Goal: Task Accomplishment & Management: Use online tool/utility

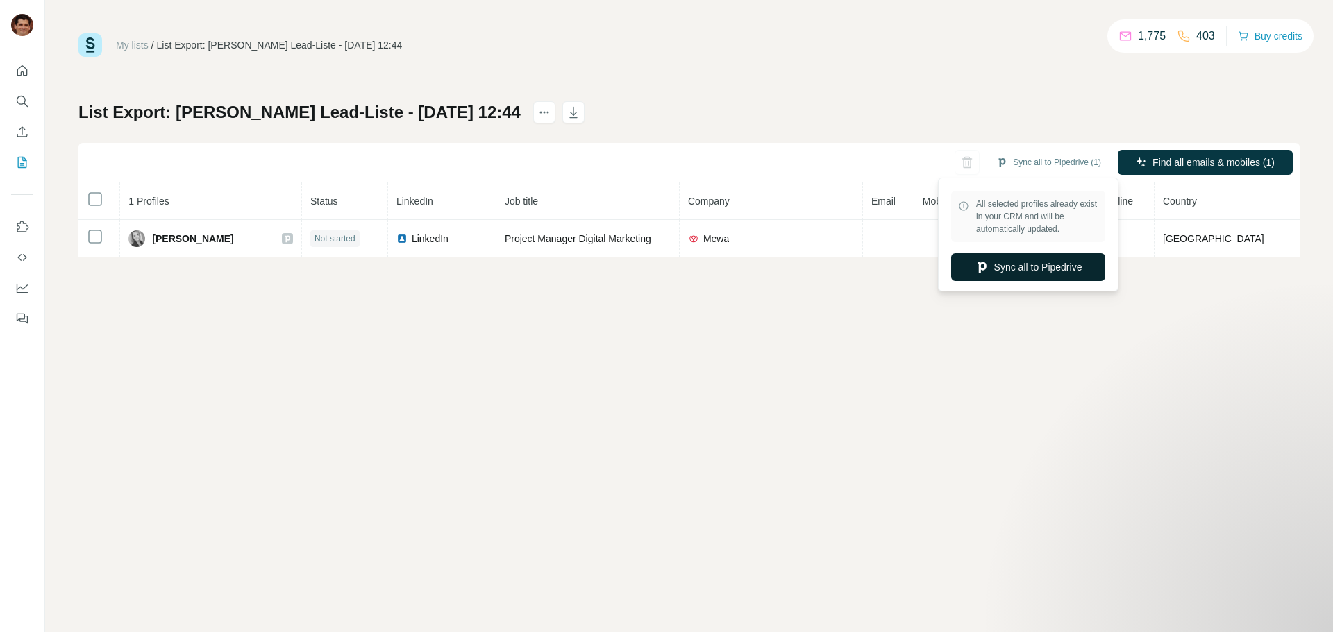
click at [1037, 274] on button "Sync all to Pipedrive" at bounding box center [1028, 267] width 154 height 28
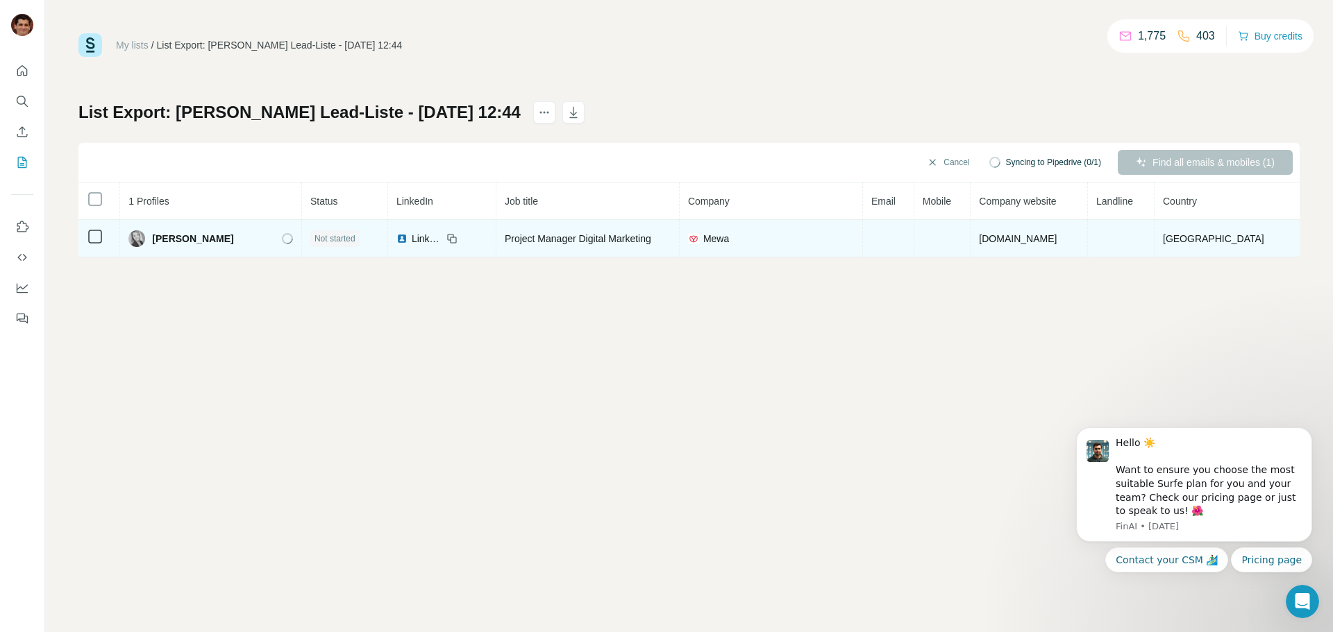
drag, startPoint x: 249, startPoint y: 235, endPoint x: 158, endPoint y: 246, distance: 90.9
click at [158, 246] on div "[PERSON_NAME]" at bounding box center [210, 238] width 165 height 17
copy span "[PERSON_NAME]"
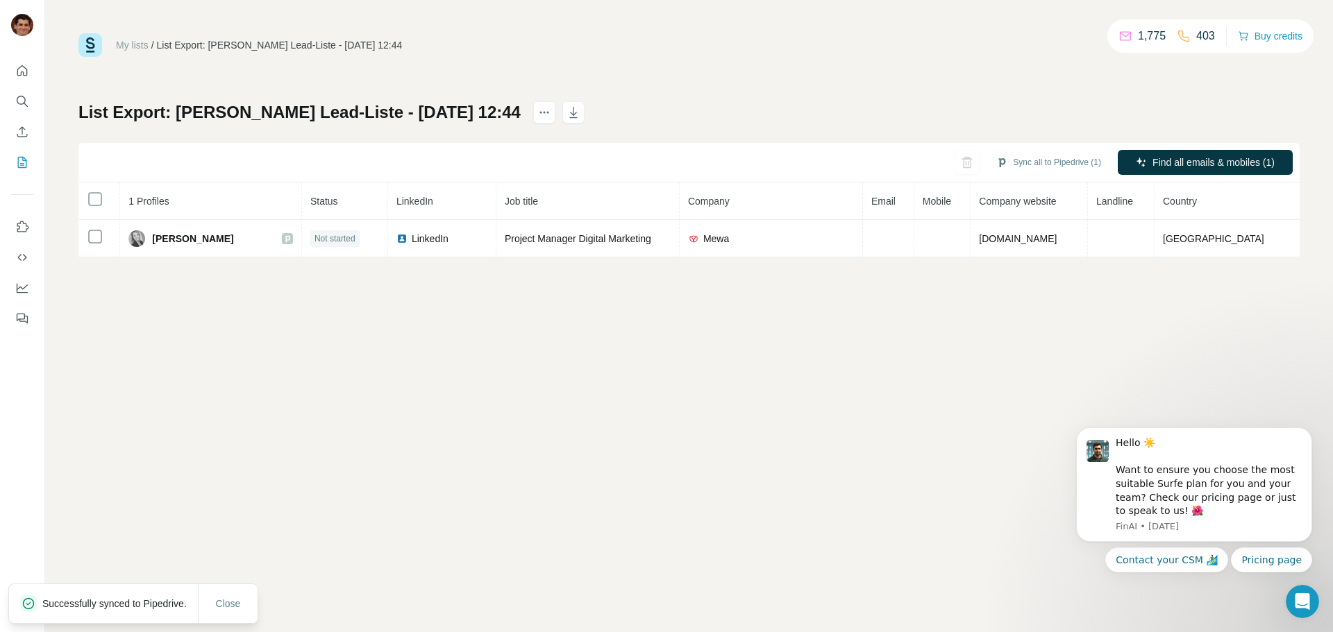
click at [349, 458] on div "My lists / List Export: [PERSON_NAME] Lead-Liste - [DATE] 12:44 1,775 403 Buy c…" at bounding box center [689, 316] width 1288 height 632
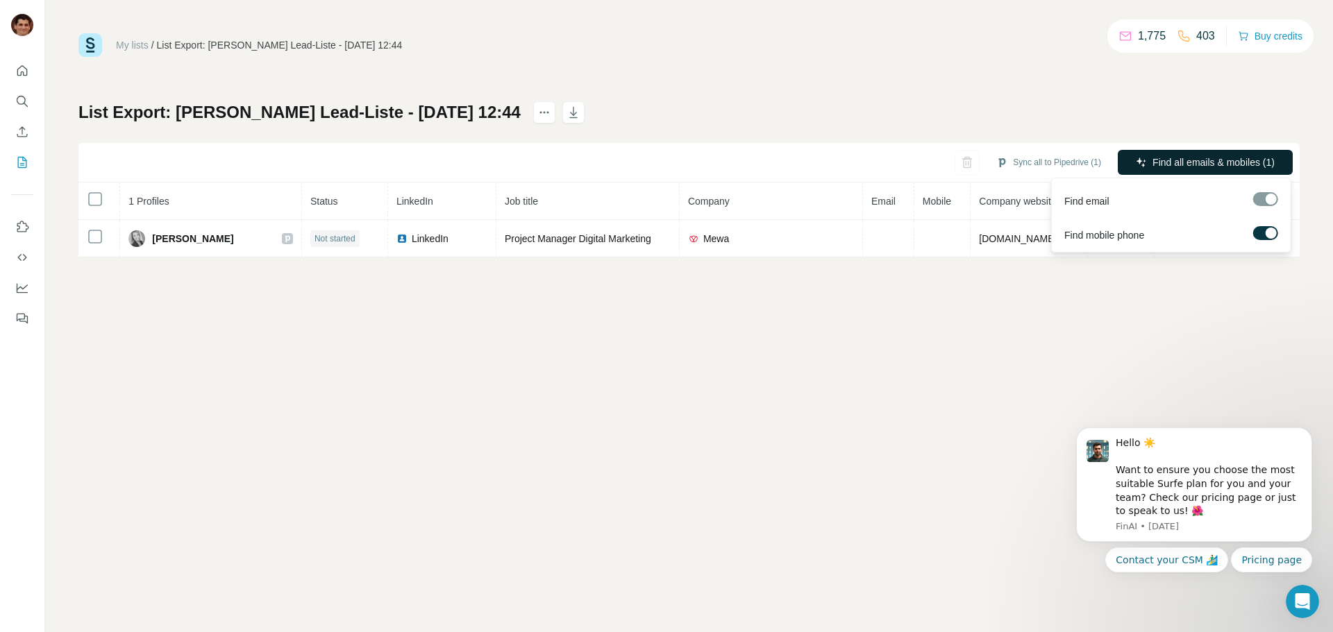
click at [1177, 155] on button "Find all emails & mobiles (1)" at bounding box center [1205, 162] width 175 height 25
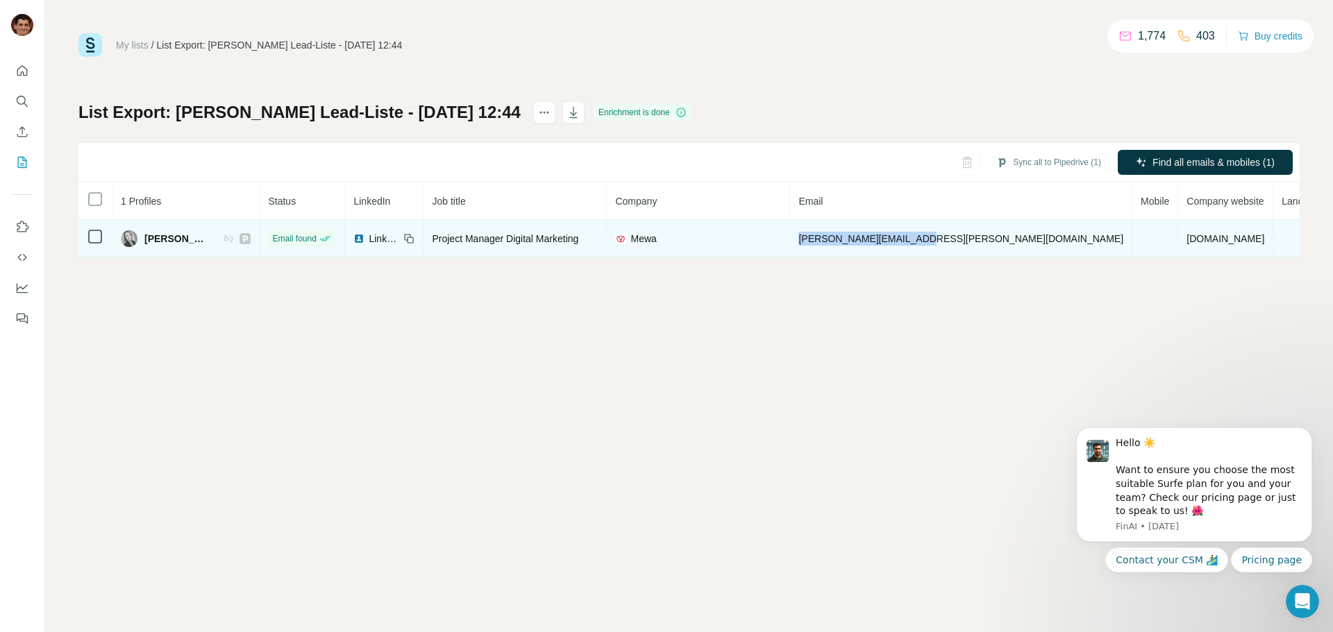
drag, startPoint x: 993, startPoint y: 239, endPoint x: 853, endPoint y: 250, distance: 140.7
click at [853, 250] on td "[PERSON_NAME][EMAIL_ADDRESS][PERSON_NAME][DOMAIN_NAME]" at bounding box center [961, 238] width 342 height 37
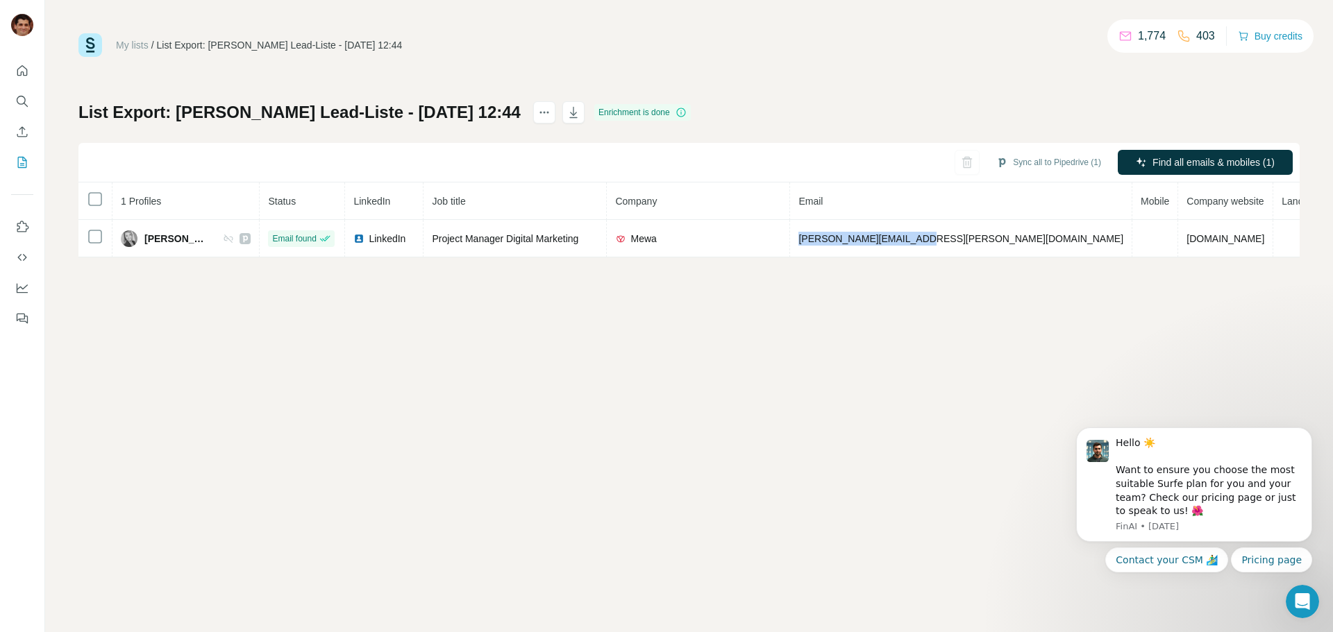
copy span "[PERSON_NAME][EMAIL_ADDRESS][PERSON_NAME][DOMAIN_NAME]"
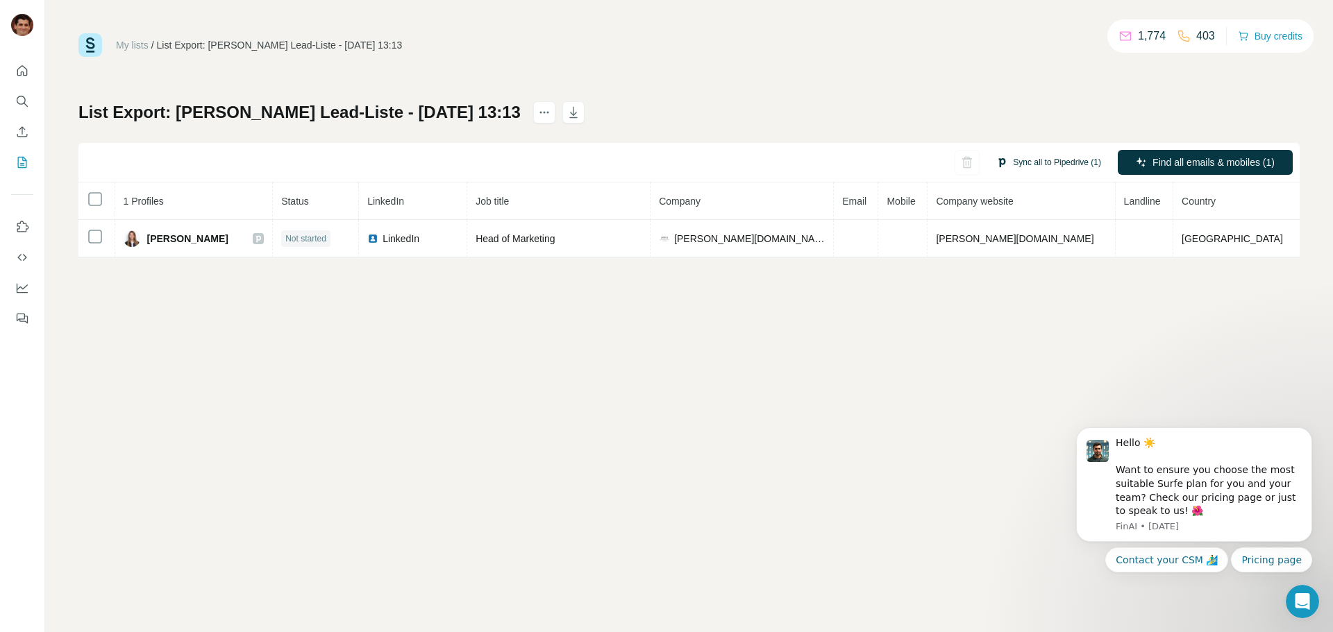
click at [1039, 165] on button "Sync all to Pipedrive (1)" at bounding box center [1049, 162] width 124 height 21
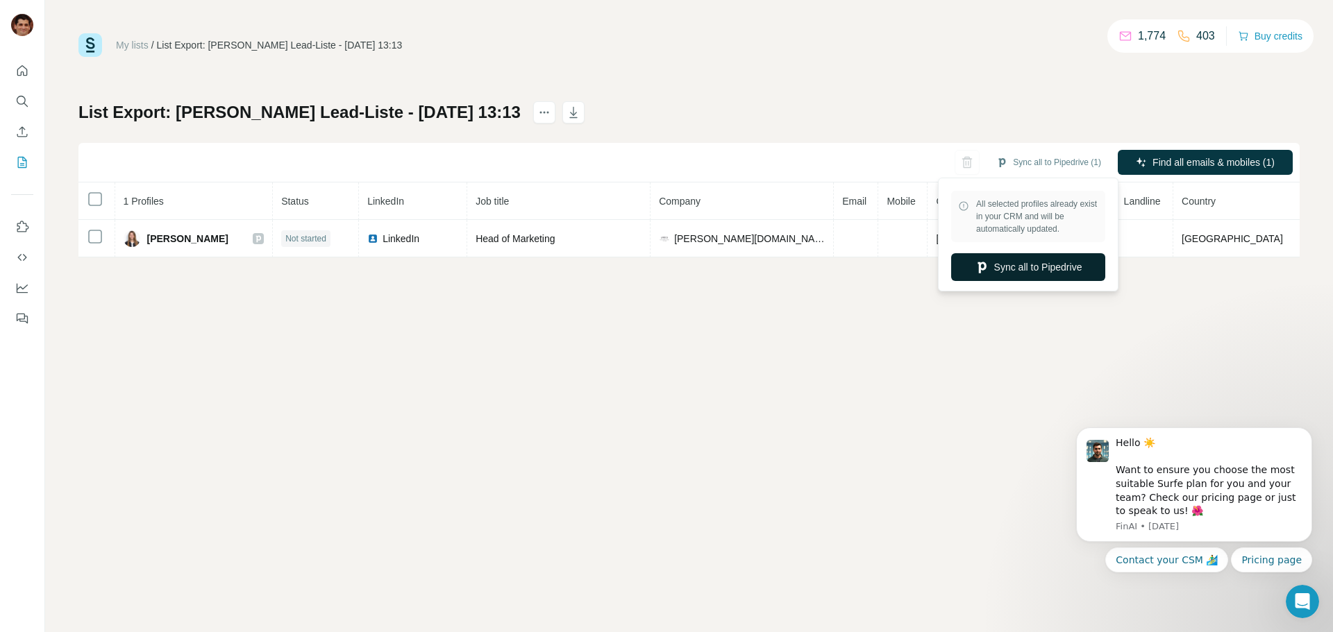
click at [1049, 267] on button "Sync all to Pipedrive" at bounding box center [1028, 267] width 154 height 28
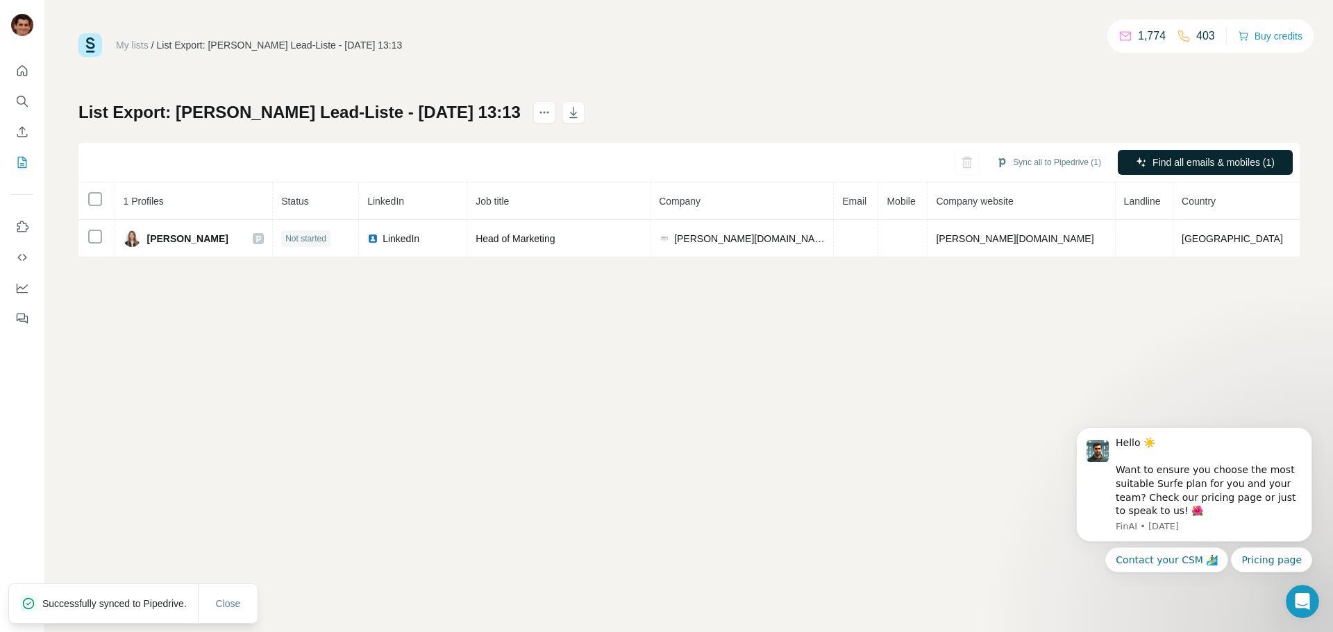
click at [1182, 168] on span "Find all emails & mobiles (1)" at bounding box center [1213, 163] width 122 height 14
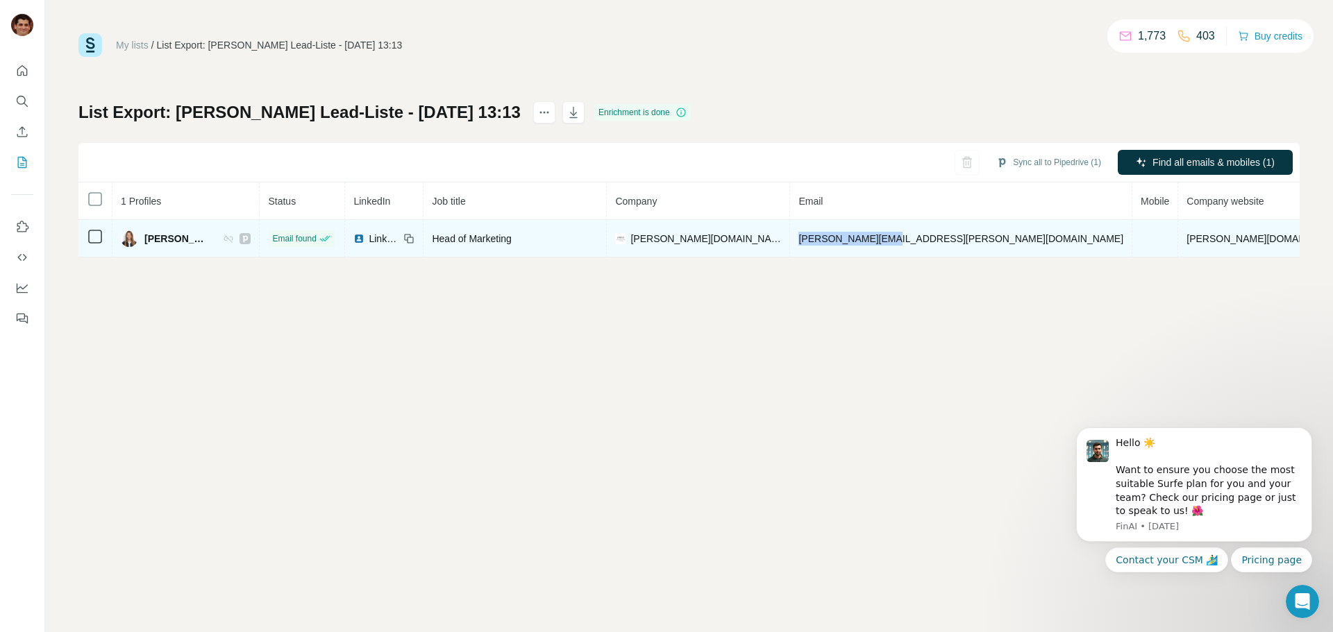
drag, startPoint x: 963, startPoint y: 239, endPoint x: 840, endPoint y: 340, distance: 159.3
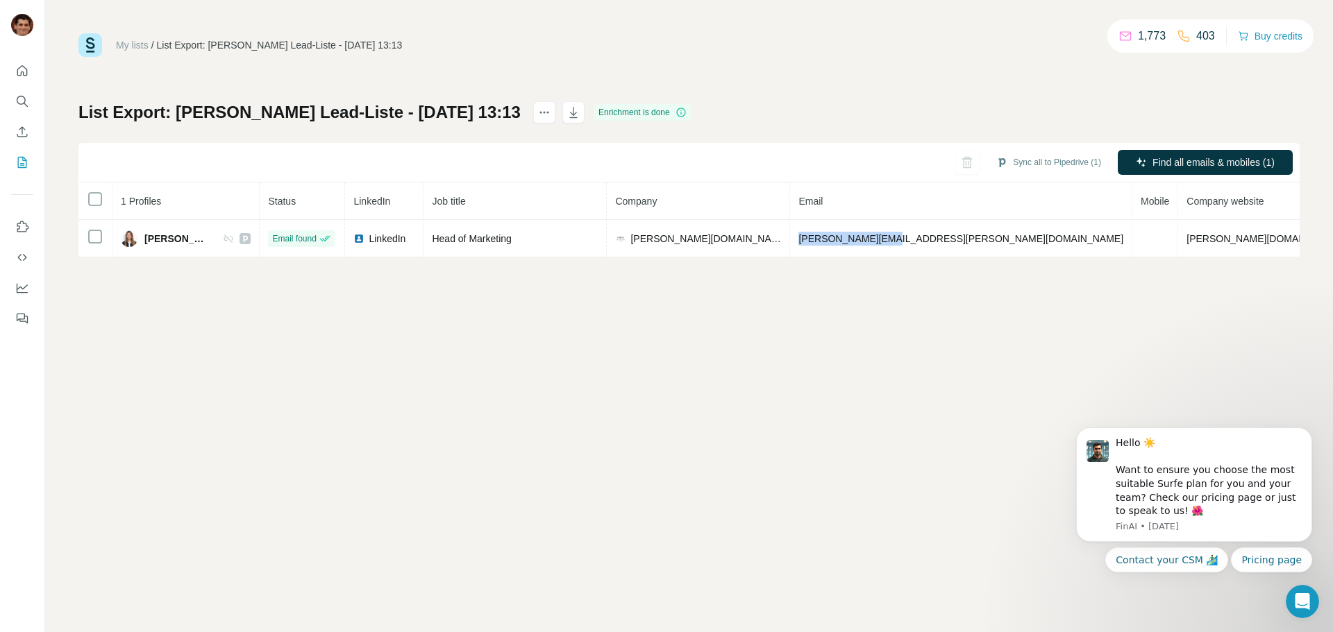
click at [845, 237] on td "m.suer@lanius.com" at bounding box center [961, 238] width 342 height 37
copy span "m.suer@lanius.com"
